Goal: Task Accomplishment & Management: Use online tool/utility

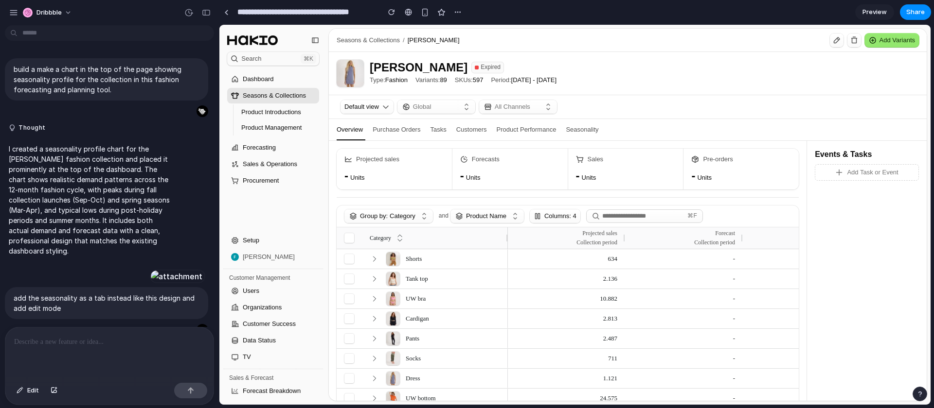
scroll to position [546, 0]
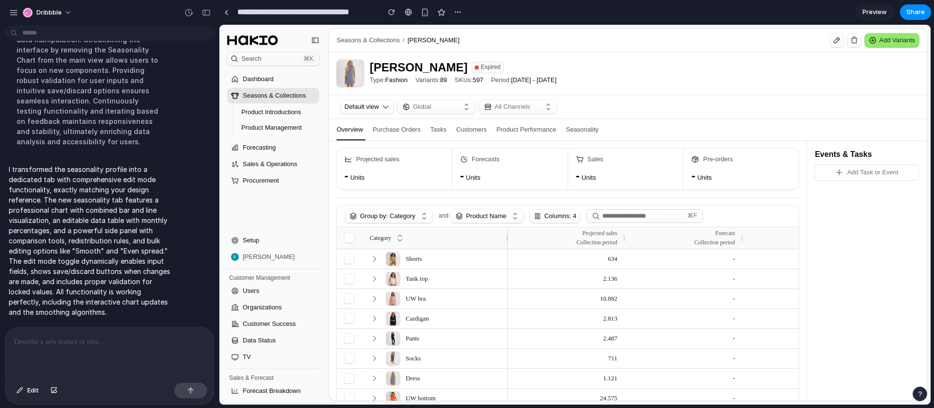
click at [596, 131] on div "Seasonality" at bounding box center [582, 129] width 33 height 21
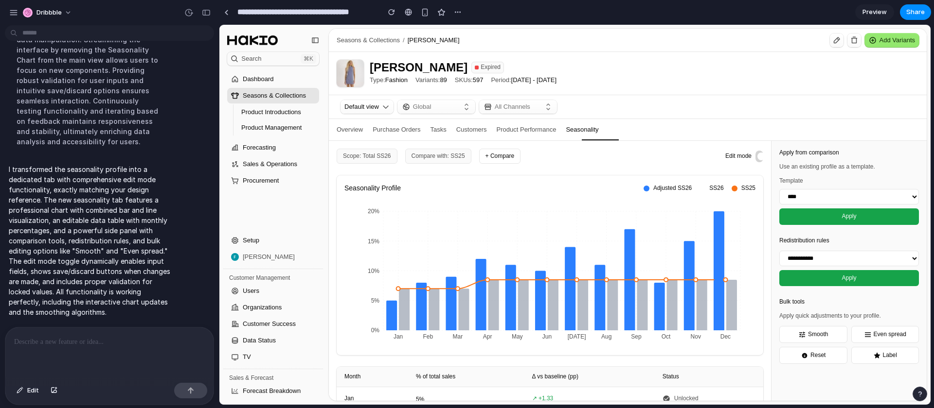
click at [758, 157] on span at bounding box center [761, 157] width 8 height 8
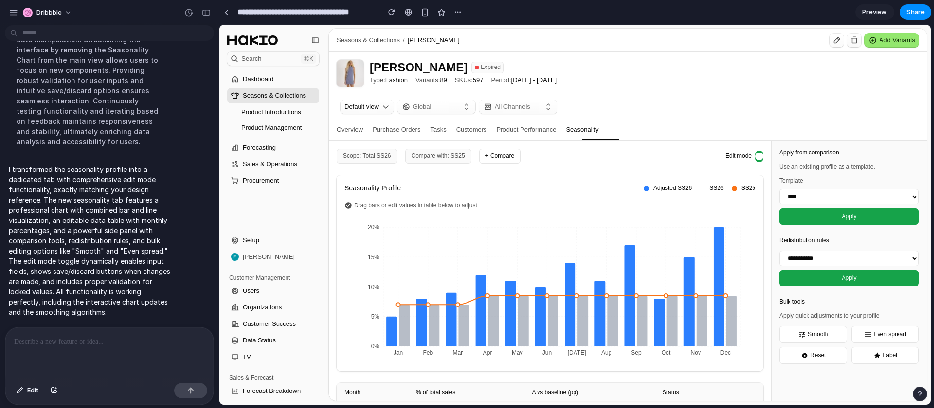
click at [758, 158] on span at bounding box center [759, 157] width 8 height 8
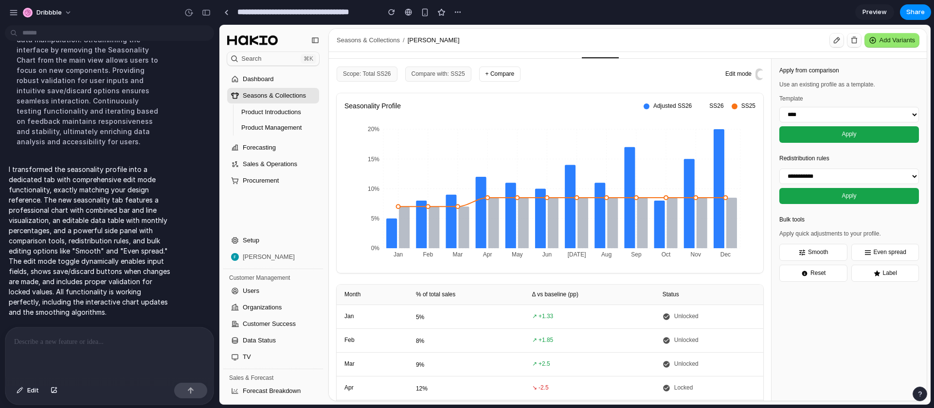
scroll to position [94, 0]
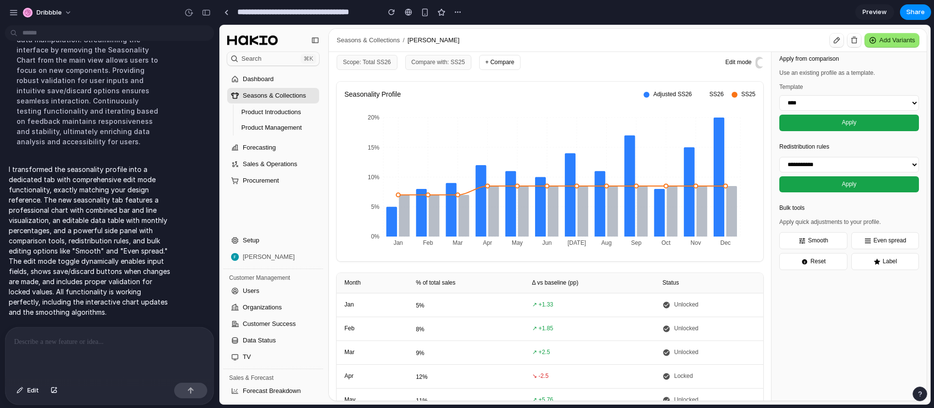
click at [809, 244] on button "Smooth" at bounding box center [813, 240] width 68 height 17
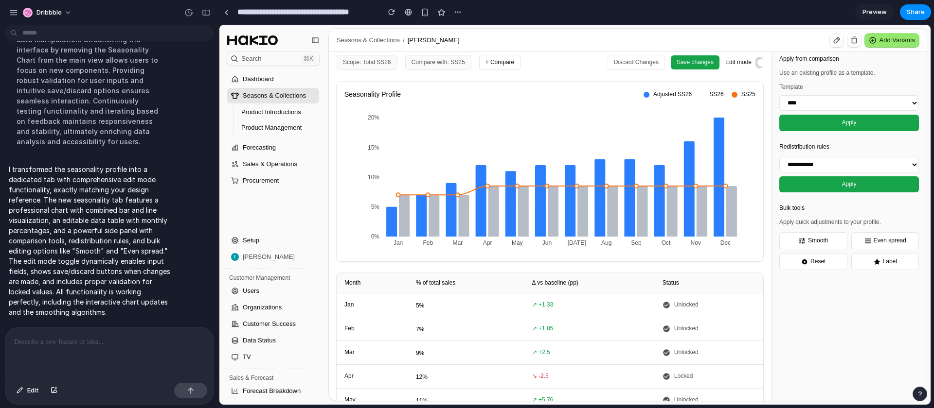
click at [809, 244] on button "Smooth" at bounding box center [813, 240] width 68 height 17
click at [872, 244] on button "Even spread" at bounding box center [885, 240] width 68 height 17
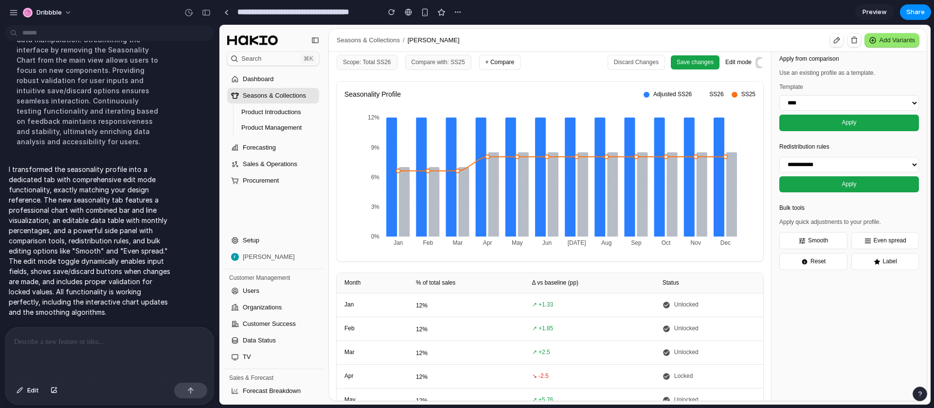
click at [872, 244] on button "Even spread" at bounding box center [885, 240] width 68 height 17
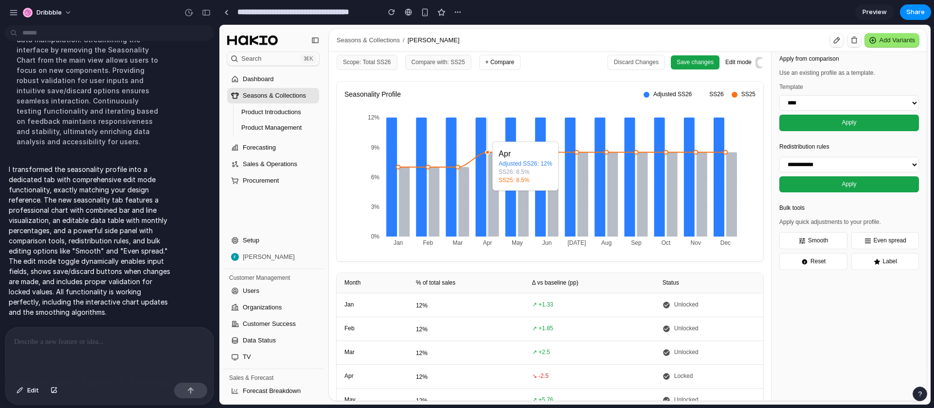
drag, startPoint x: 488, startPoint y: 169, endPoint x: 488, endPoint y: 196, distance: 27.2
click at [488, 196] on icon "Jan Feb Mar Apr May Jun Jul Aug Sep Oct Nov Dec 0% 3% 6% 9% 12%" at bounding box center [549, 181] width 410 height 146
click at [488, 196] on icon at bounding box center [493, 194] width 11 height 85
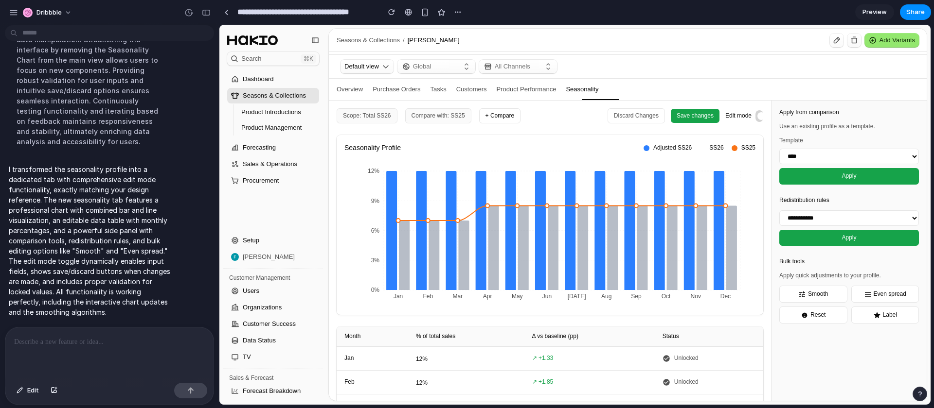
scroll to position [0, 0]
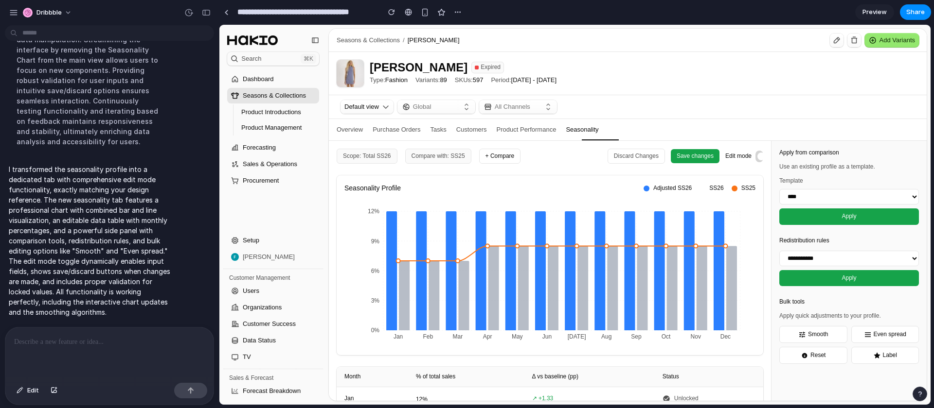
click at [141, 355] on div at bounding box center [109, 354] width 208 height 52
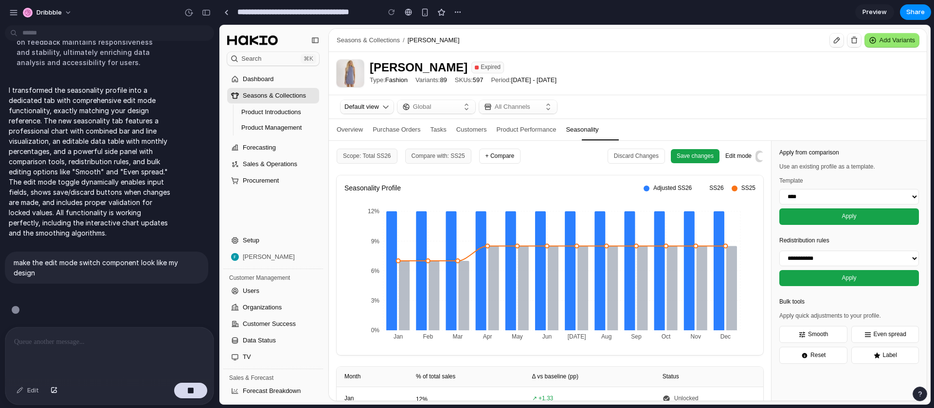
scroll to position [630, 0]
click at [900, 41] on div "Add Variants" at bounding box center [891, 40] width 46 height 10
click at [873, 85] on div "Antonia Expired Type: Fashion Variants: 89 SKUs: 597 Period: 16 September 2024 …" at bounding box center [628, 73] width 598 height 43
click at [852, 44] on button "button" at bounding box center [854, 41] width 14 height 14
click at [843, 69] on div "Antonia Expired Type: Fashion Variants: 89 SKUs: 597 Period: 16 September 2024 …" at bounding box center [628, 73] width 598 height 43
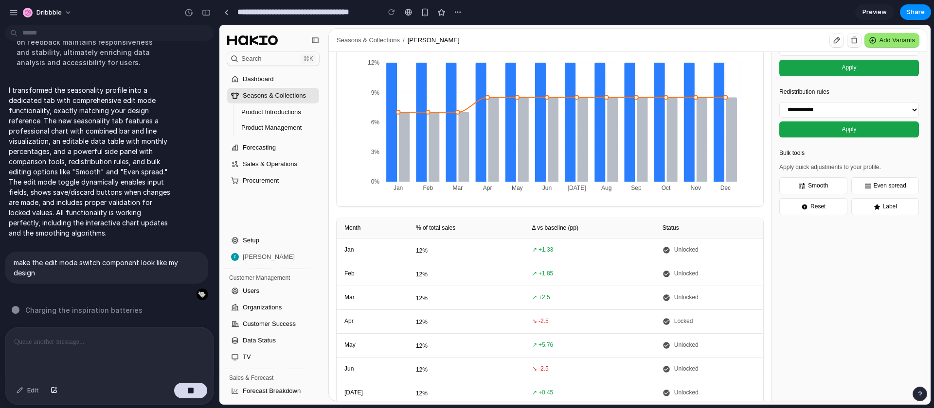
scroll to position [0, 0]
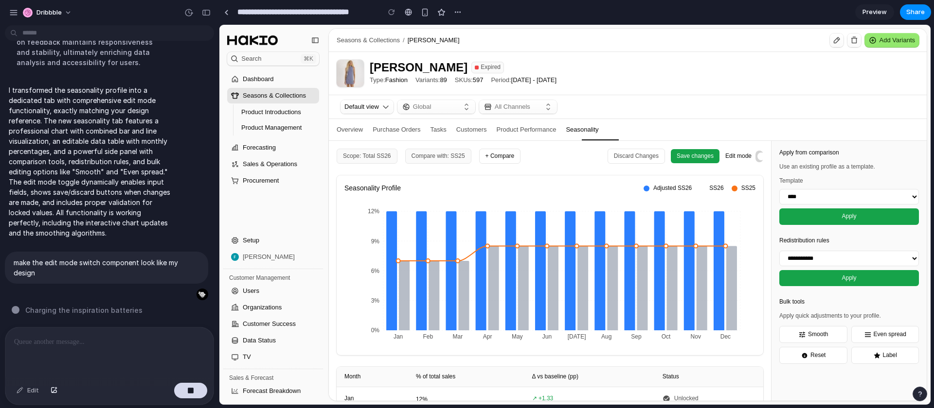
click at [499, 158] on button "+ Compare" at bounding box center [500, 156] width 42 height 15
click at [351, 134] on div "Overview" at bounding box center [349, 129] width 26 height 21
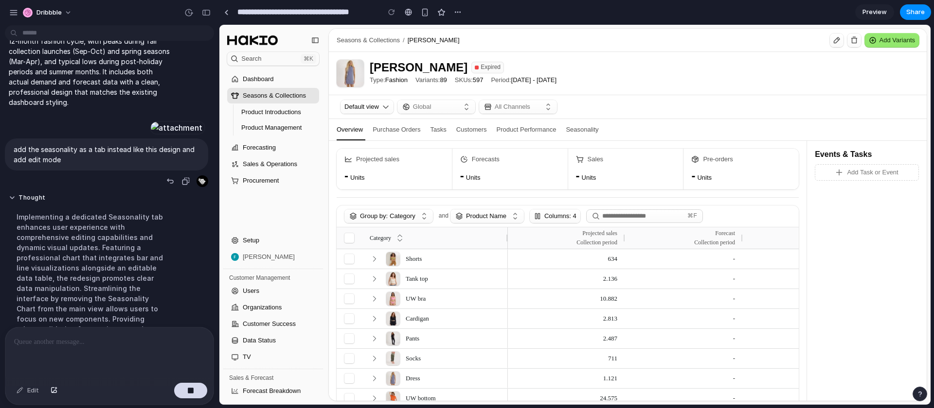
scroll to position [149, 0]
click at [591, 126] on div "Seasonality" at bounding box center [582, 129] width 33 height 21
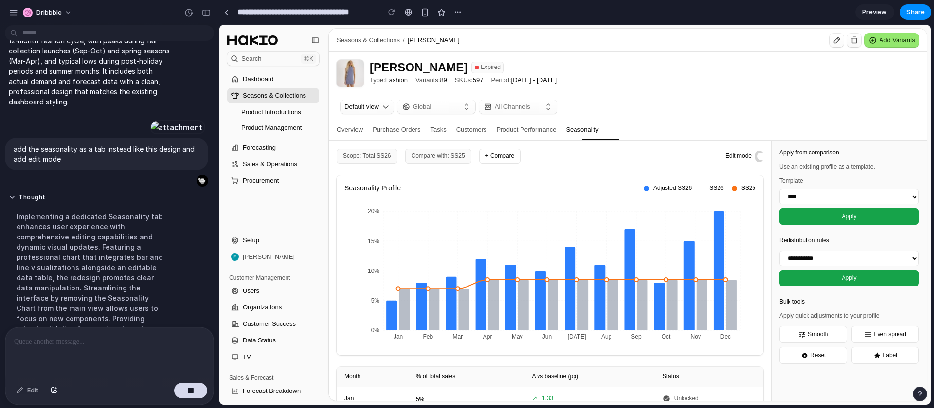
click at [876, 336] on button "Even spread" at bounding box center [885, 334] width 68 height 17
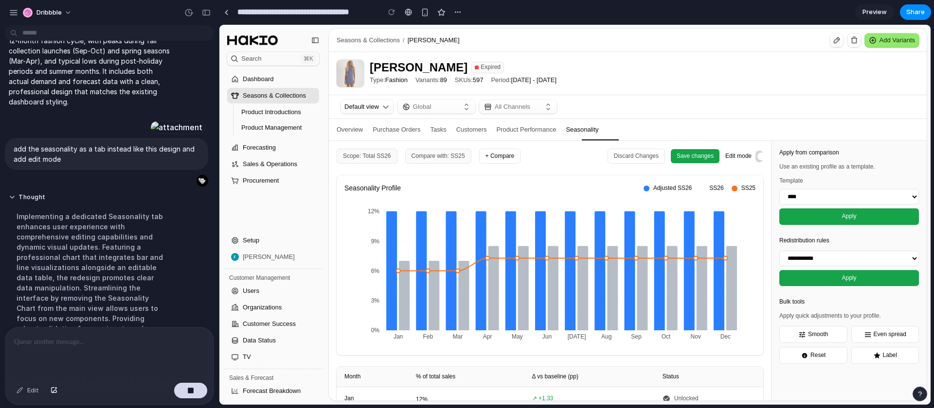
click at [818, 336] on button "Smooth" at bounding box center [813, 334] width 68 height 17
click at [816, 338] on button "Smooth" at bounding box center [813, 334] width 68 height 17
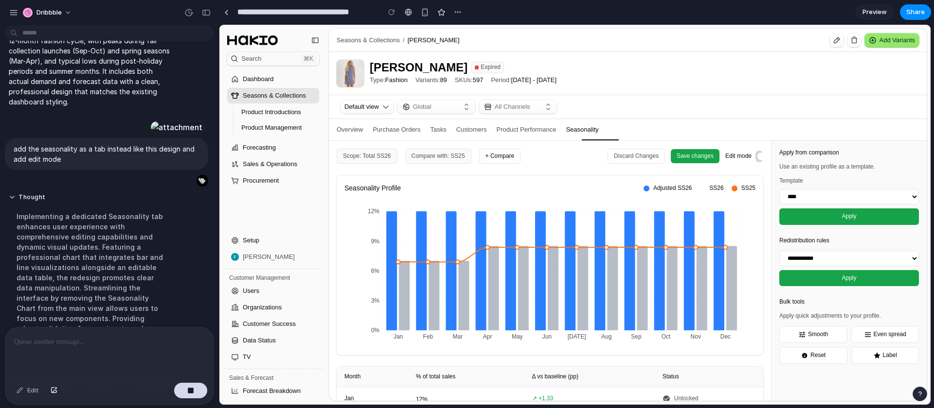
click at [891, 358] on button "Label" at bounding box center [885, 355] width 68 height 17
click at [880, 336] on button "Even spread" at bounding box center [885, 334] width 68 height 17
click at [802, 337] on icon at bounding box center [802, 335] width 6 height 6
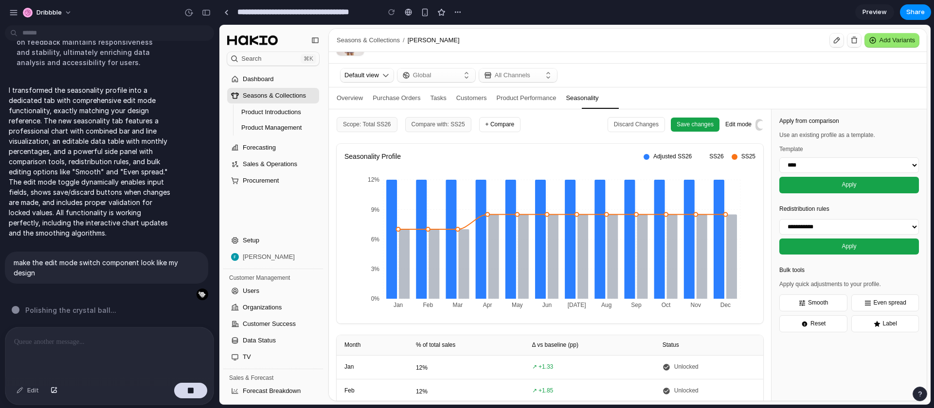
scroll to position [0, 0]
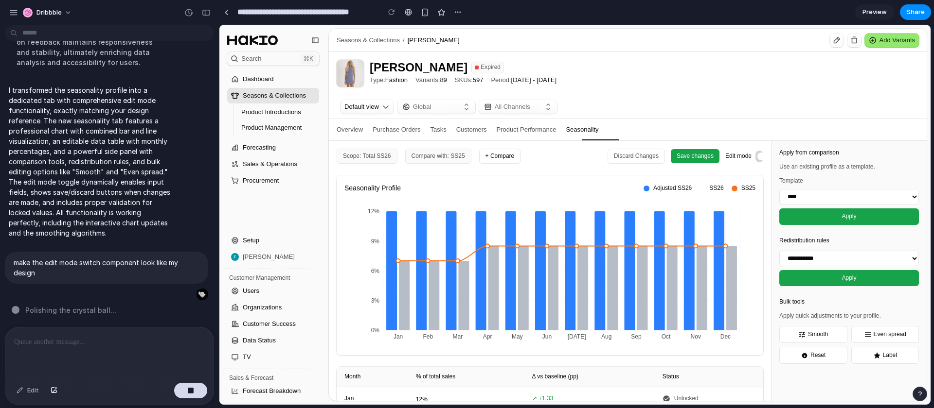
click at [366, 129] on div "Overview Purchase Orders Tasks Customers Product Performance Seasonality" at bounding box center [628, 130] width 598 height 22
click at [355, 131] on div "Overview" at bounding box center [349, 129] width 26 height 21
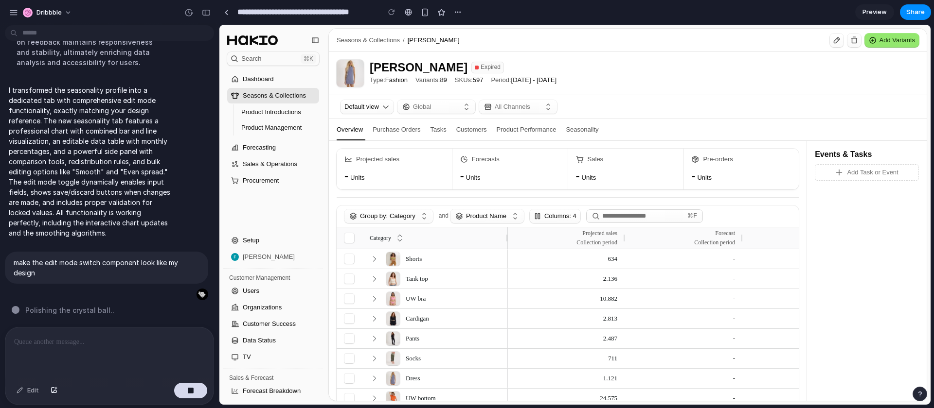
click at [598, 135] on div "Seasonality" at bounding box center [582, 129] width 33 height 21
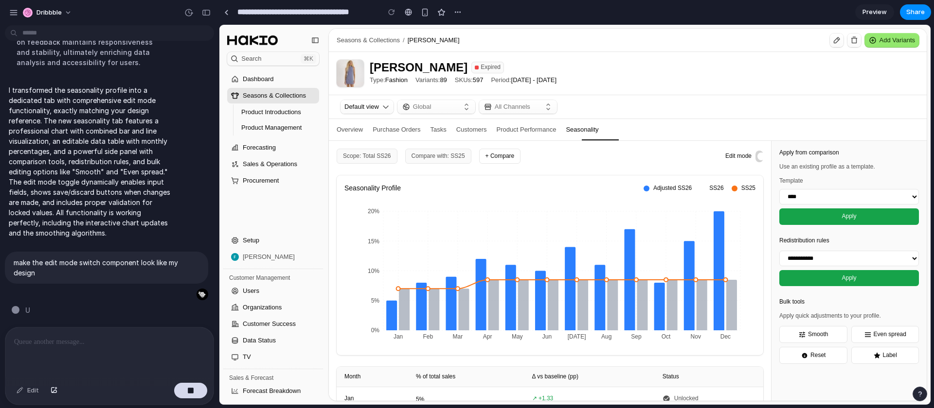
click at [758, 158] on button at bounding box center [759, 157] width 8 height 12
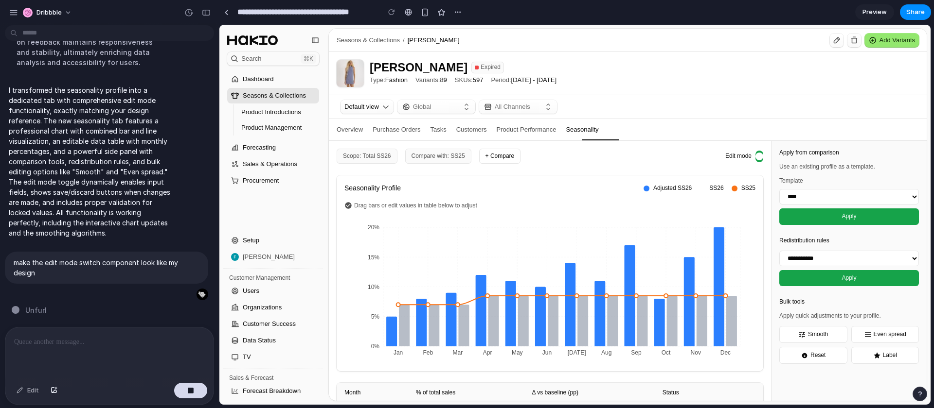
click at [758, 157] on span at bounding box center [759, 157] width 8 height 8
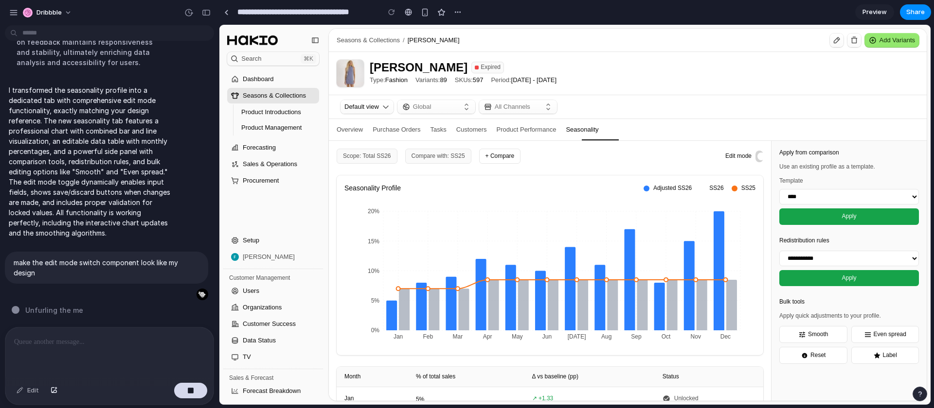
click at [758, 157] on span at bounding box center [761, 157] width 8 height 8
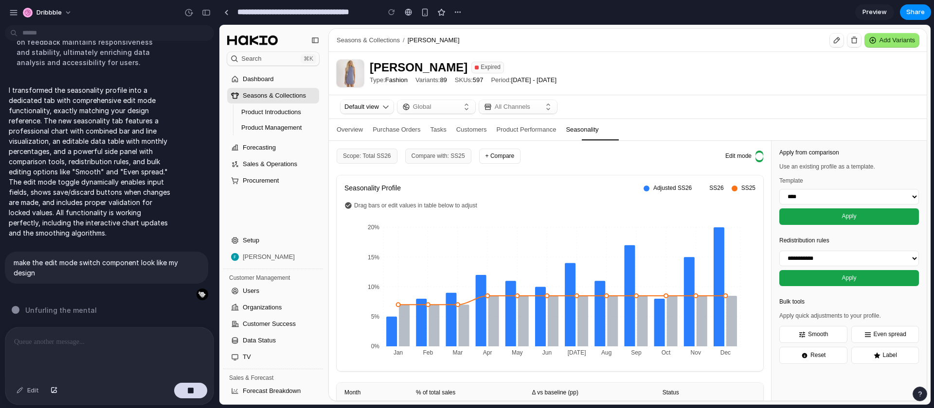
click at [758, 157] on span at bounding box center [759, 157] width 8 height 8
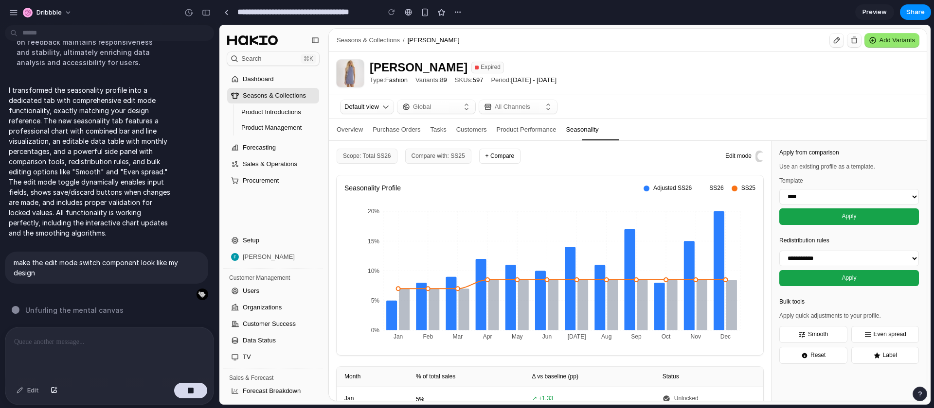
click at [758, 157] on span at bounding box center [761, 157] width 8 height 8
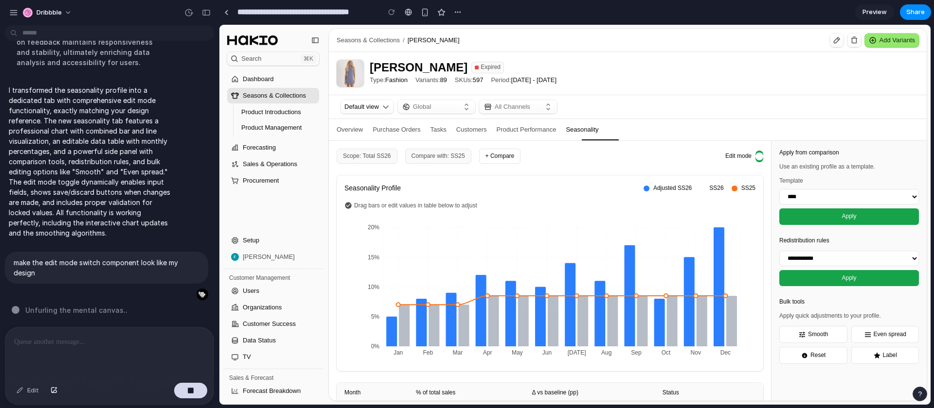
click at [758, 157] on span at bounding box center [759, 157] width 8 height 8
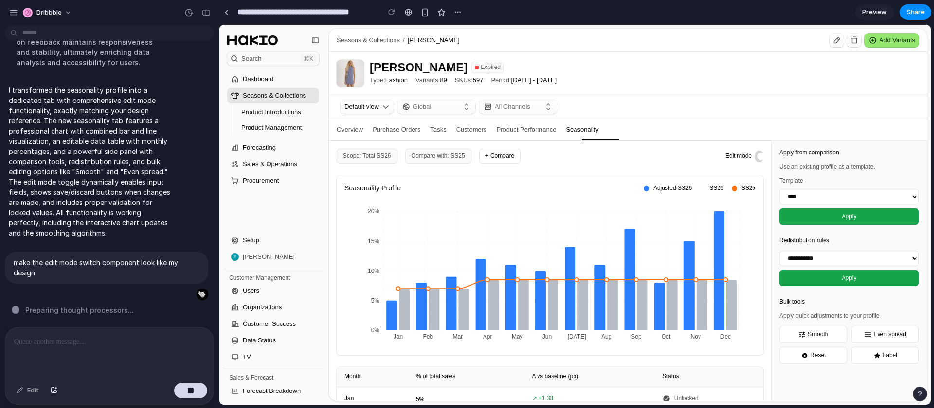
click at [458, 108] on div at bounding box center [435, 107] width 45 height 10
click at [316, 42] on icon at bounding box center [315, 40] width 8 height 8
click at [313, 39] on icon at bounding box center [315, 40] width 8 height 8
click at [287, 57] on div "Search ⌘K" at bounding box center [278, 59] width 75 height 10
click at [280, 148] on span "Forecasting" at bounding box center [279, 148] width 72 height 10
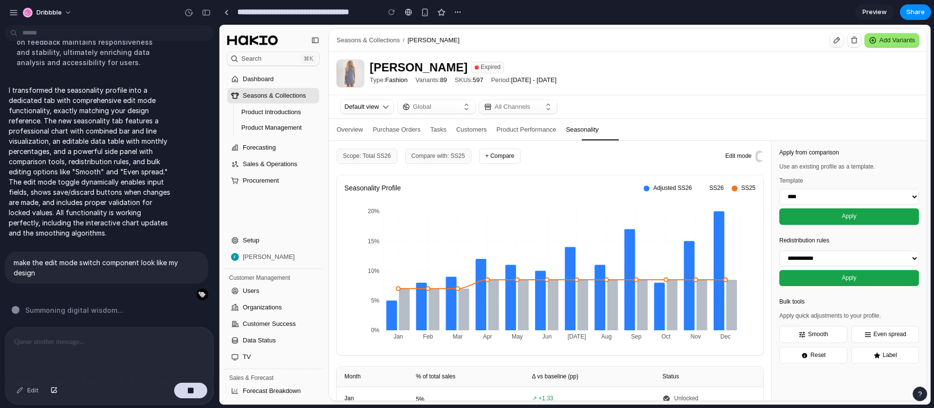
click at [760, 158] on span at bounding box center [761, 157] width 8 height 8
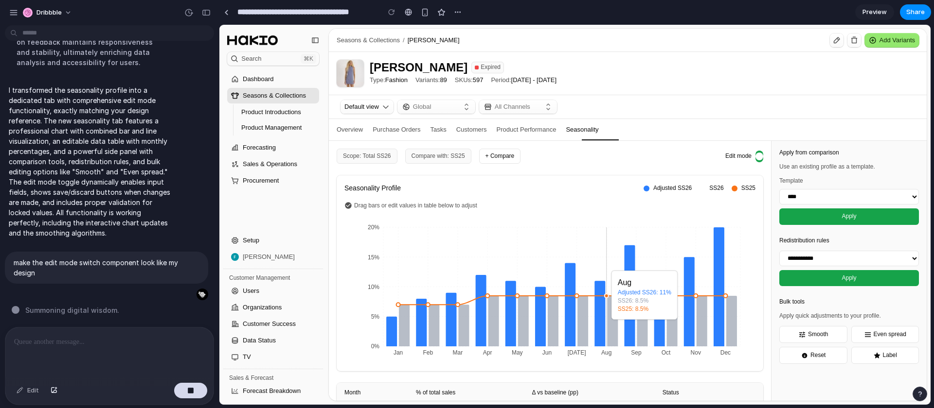
drag, startPoint x: 607, startPoint y: 299, endPoint x: 606, endPoint y: 265, distance: 33.6
click at [606, 265] on icon "Jan Feb Mar Apr May Jun Jul Aug Sep Oct Nov Dec 0% 5% 10% 15% 20%" at bounding box center [549, 291] width 410 height 146
click at [606, 265] on line at bounding box center [606, 287] width 0 height 119
click at [761, 157] on span at bounding box center [759, 157] width 8 height 8
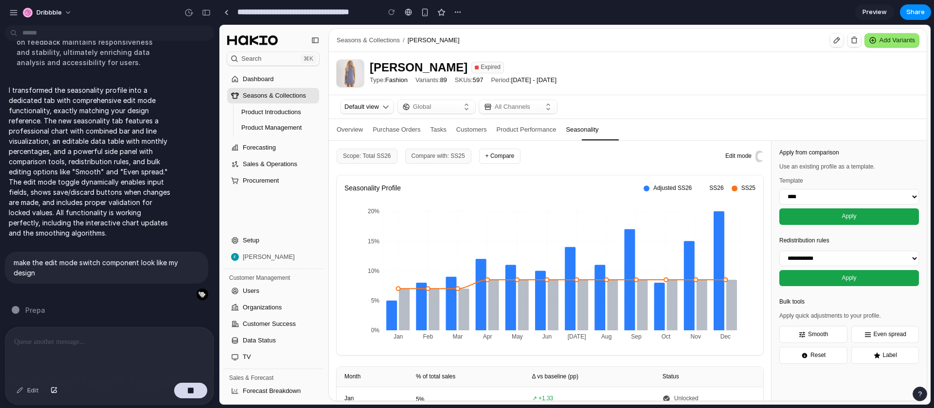
click at [821, 199] on select "**** **** ****" at bounding box center [849, 197] width 140 height 16
select select "****"
click at [779, 189] on select "**** **** ****" at bounding box center [849, 197] width 140 height 16
click at [830, 216] on button "Apply" at bounding box center [849, 217] width 140 height 16
click at [825, 260] on select "**********" at bounding box center [849, 259] width 140 height 16
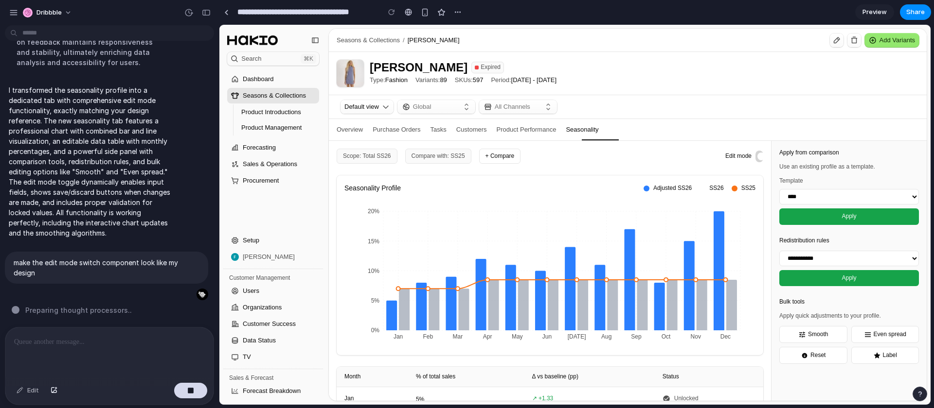
select select "**********"
click at [779, 251] on select "**********" at bounding box center [849, 259] width 140 height 16
click at [826, 278] on button "Apply" at bounding box center [849, 278] width 140 height 16
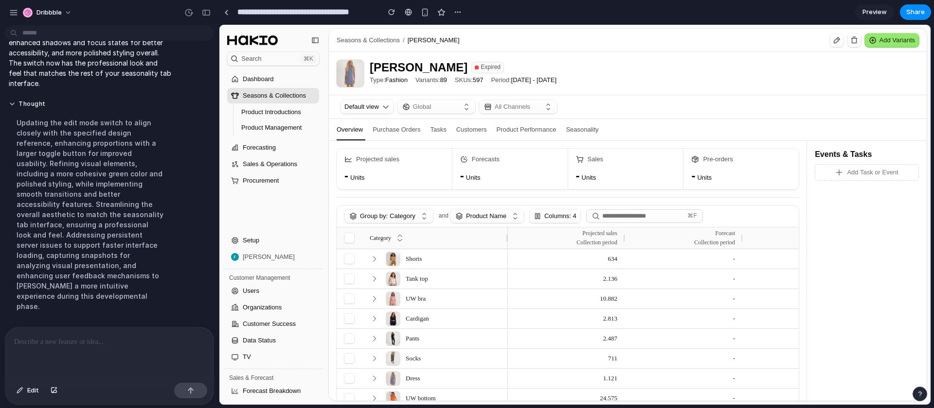
scroll to position [4, 0]
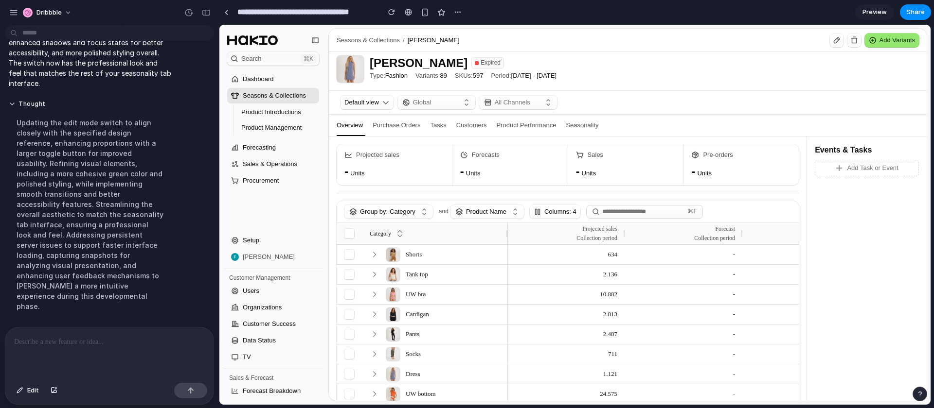
click at [593, 123] on div "Seasonality" at bounding box center [582, 125] width 33 height 21
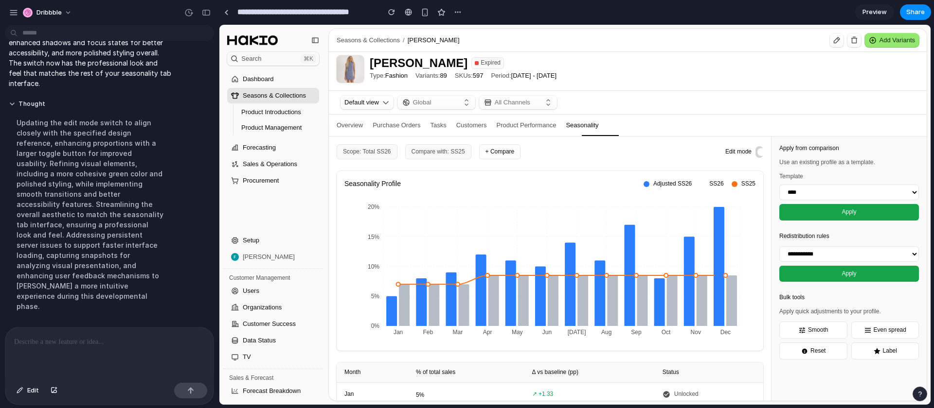
click at [758, 154] on span at bounding box center [761, 152] width 8 height 8
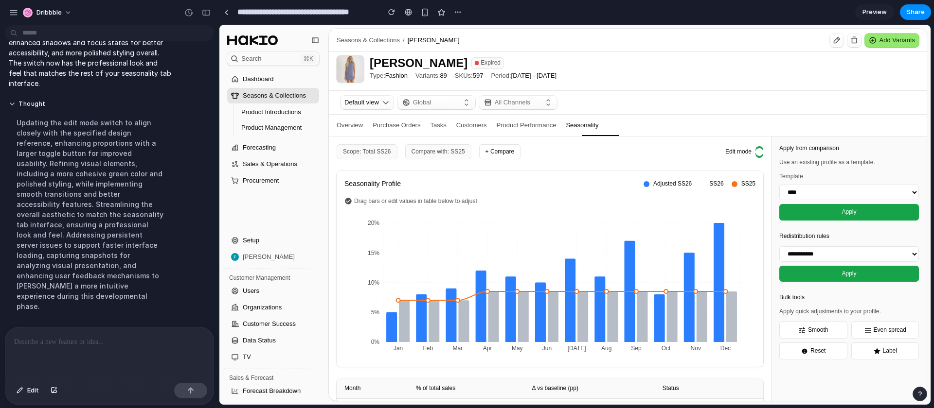
drag, startPoint x: 664, startPoint y: 291, endPoint x: 699, endPoint y: 199, distance: 97.9
click at [677, 207] on div "Seasonality Profile Adjusted SS26 SS26 SS25 Drag bars or edit values in table b…" at bounding box center [549, 269] width 426 height 196
click at [756, 151] on span at bounding box center [759, 152] width 8 height 8
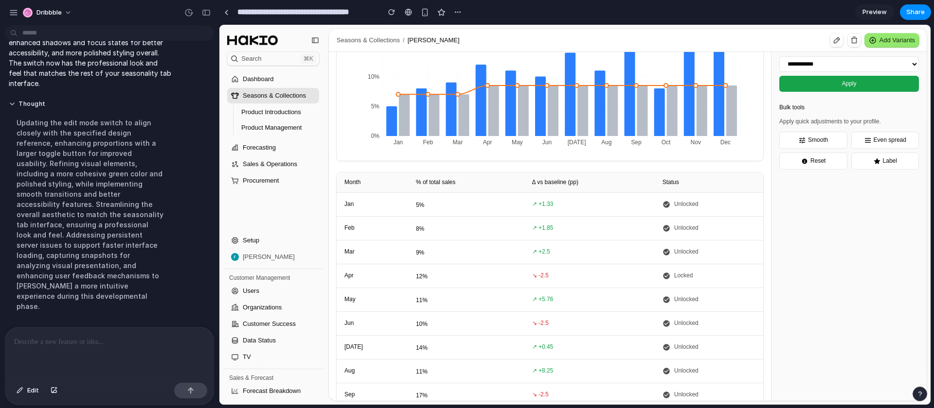
scroll to position [0, 0]
